Goal: Task Accomplishment & Management: Manage account settings

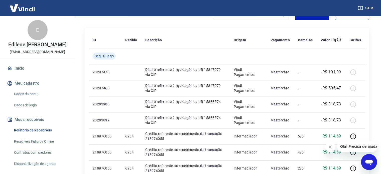
scroll to position [60, 0]
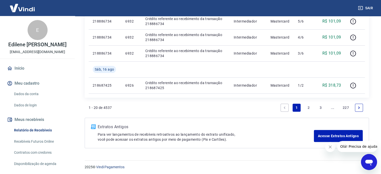
scroll to position [379, 0]
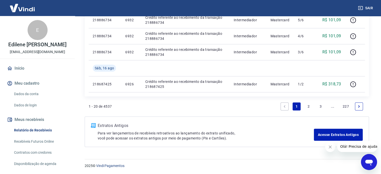
click at [309, 106] on link "2" at bounding box center [309, 107] width 8 height 8
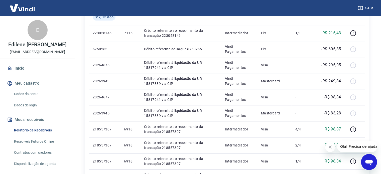
scroll to position [130, 0]
